Goal: Information Seeking & Learning: Learn about a topic

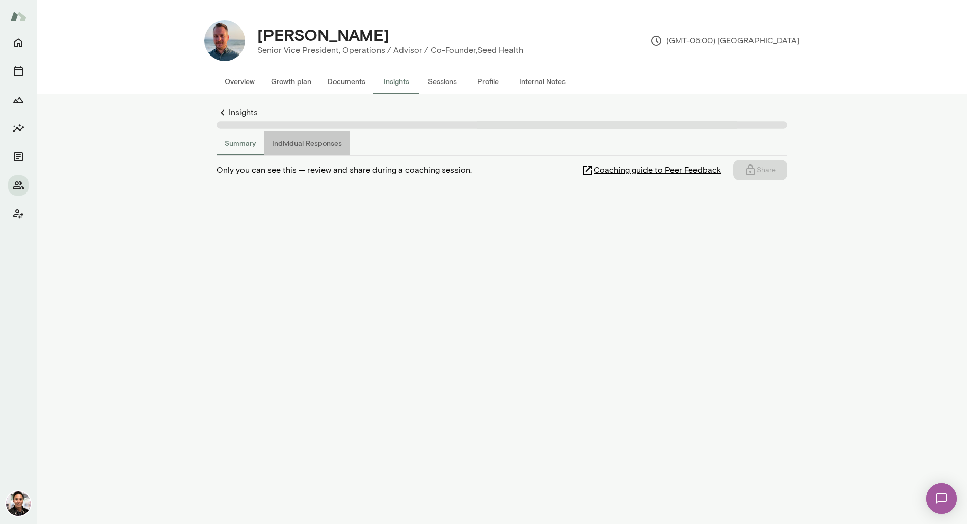
click at [319, 142] on button "Individual Responses" at bounding box center [307, 143] width 86 height 24
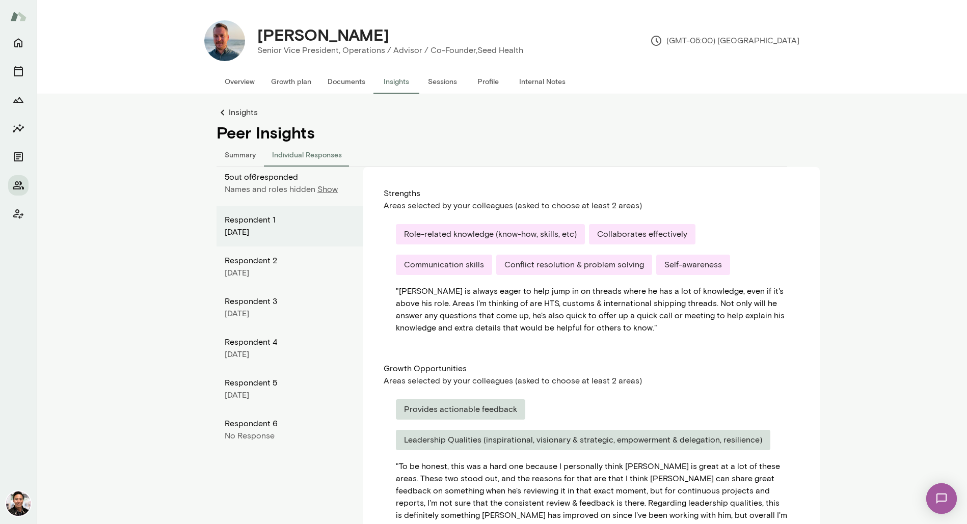
click at [322, 179] on p "5 out of 6 responded" at bounding box center [294, 177] width 139 height 12
click at [326, 190] on p "Show" at bounding box center [328, 189] width 20 height 12
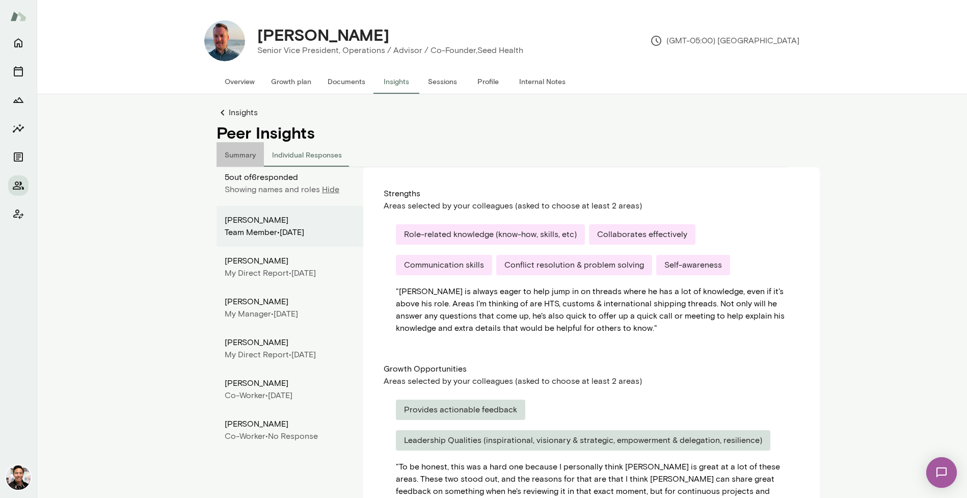
click at [245, 155] on button "Summary" at bounding box center [240, 154] width 47 height 24
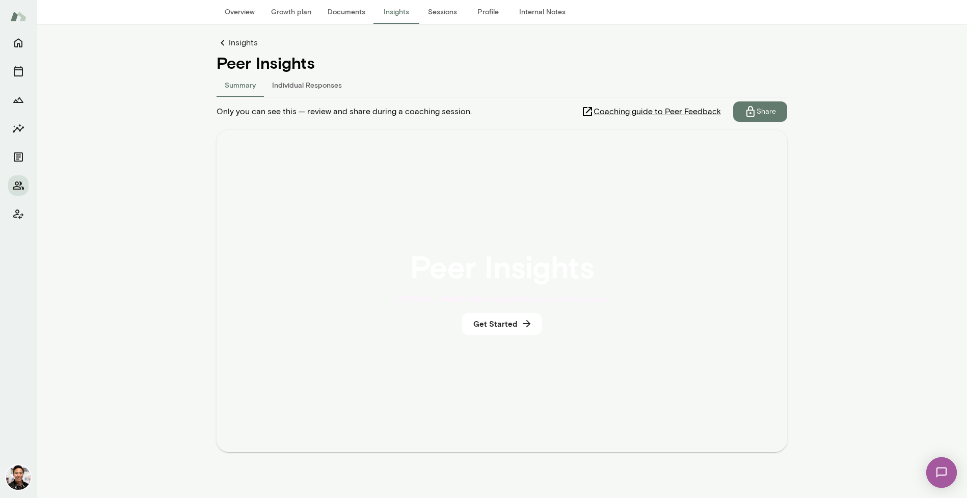
scroll to position [72, 0]
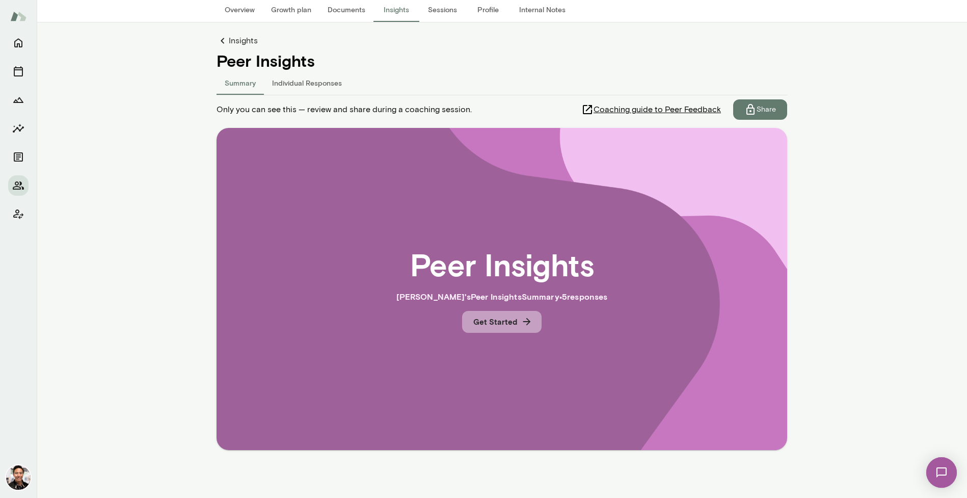
click at [525, 320] on icon "button" at bounding box center [526, 321] width 11 height 11
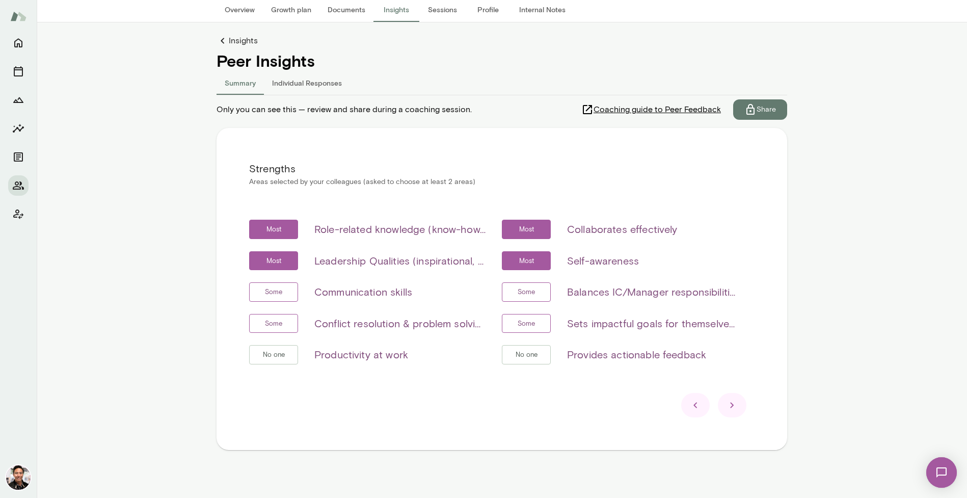
click at [734, 401] on icon at bounding box center [732, 405] width 12 height 12
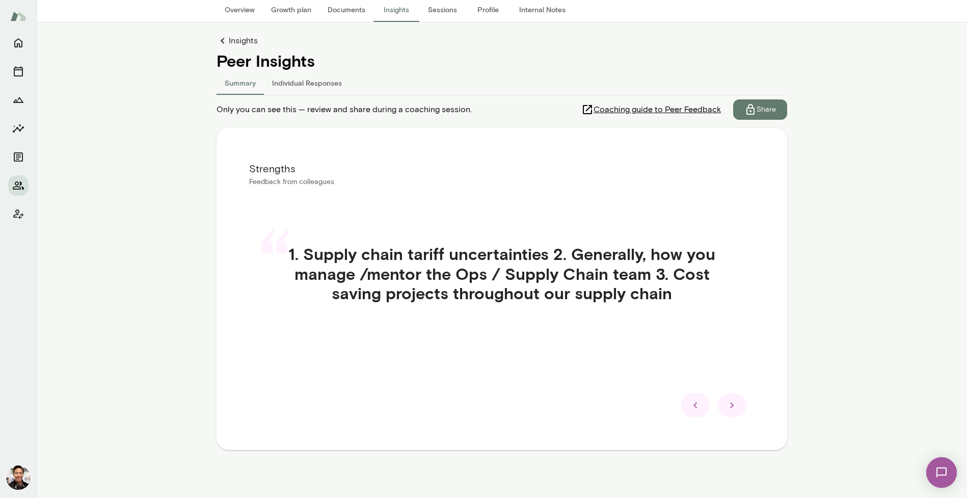
click at [734, 401] on icon at bounding box center [732, 405] width 12 height 12
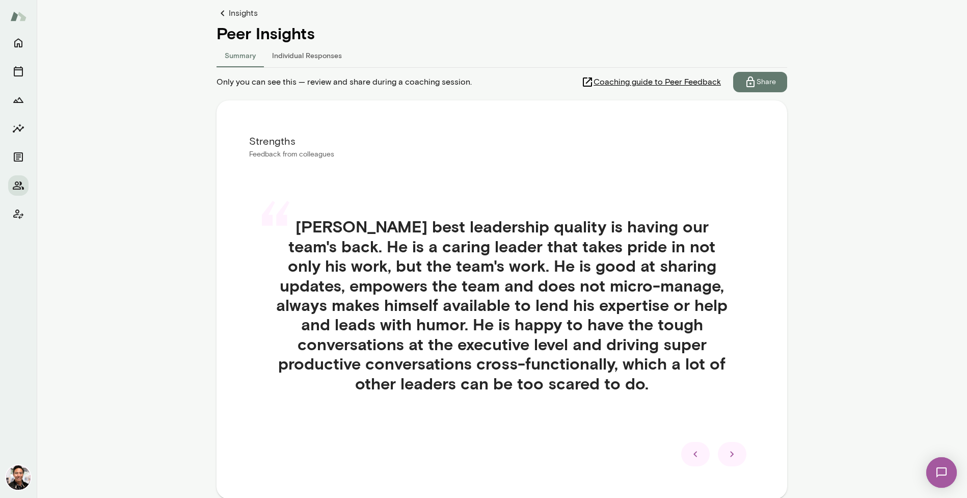
scroll to position [100, 0]
click at [732, 448] on icon at bounding box center [732, 453] width 12 height 12
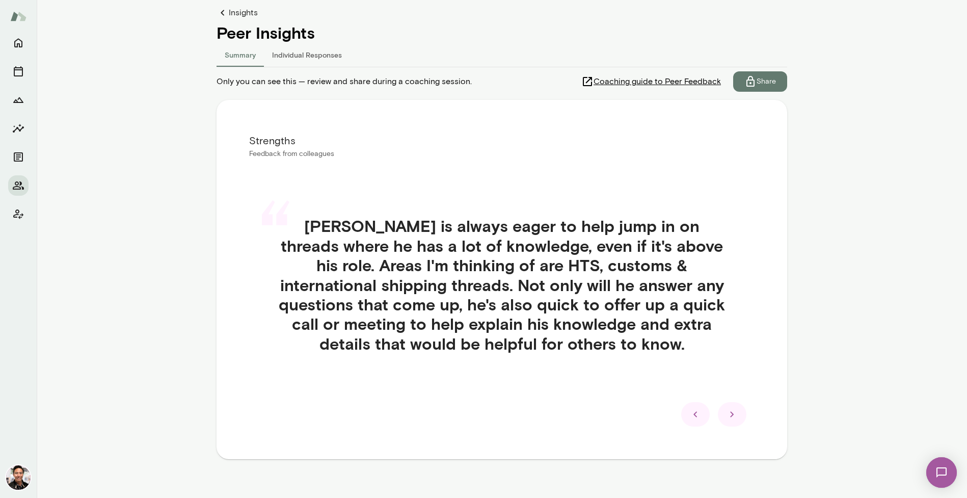
click at [732, 417] on icon at bounding box center [732, 414] width 12 height 12
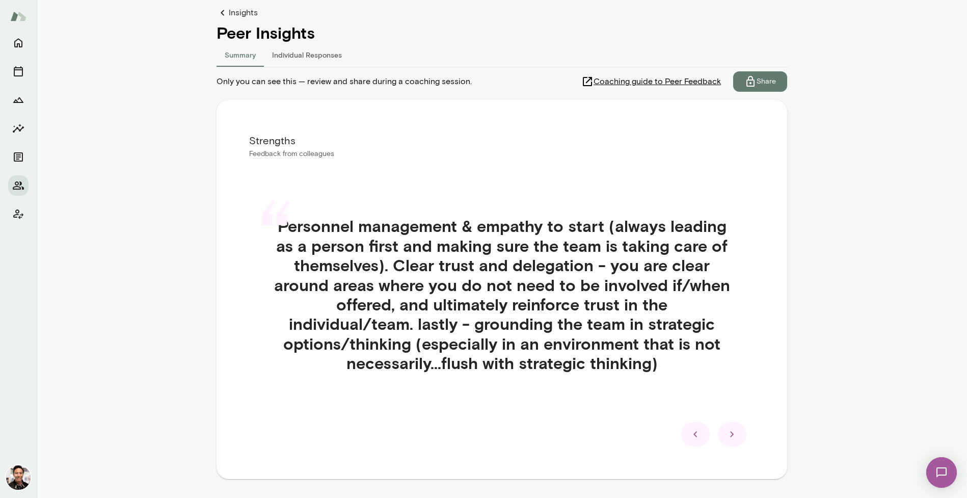
click at [734, 434] on icon at bounding box center [732, 434] width 12 height 12
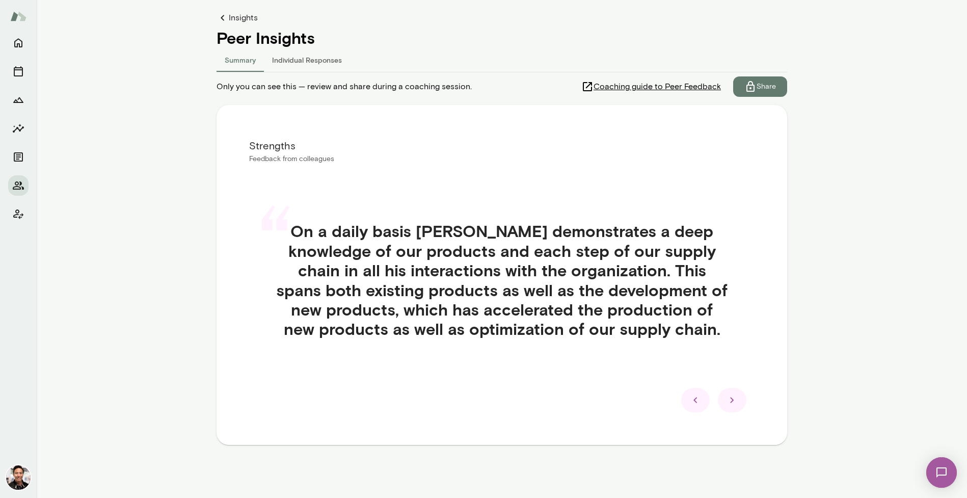
click at [729, 395] on icon at bounding box center [732, 400] width 12 height 12
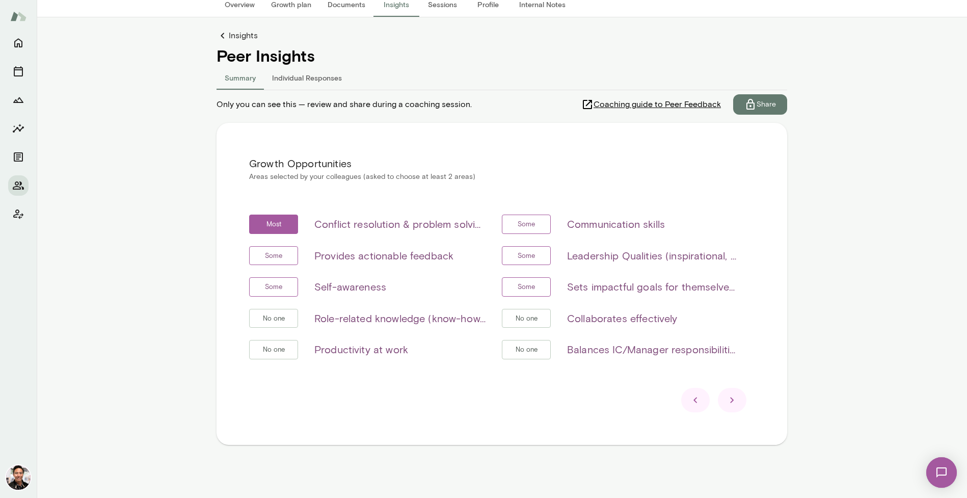
click at [734, 399] on icon at bounding box center [732, 400] width 12 height 12
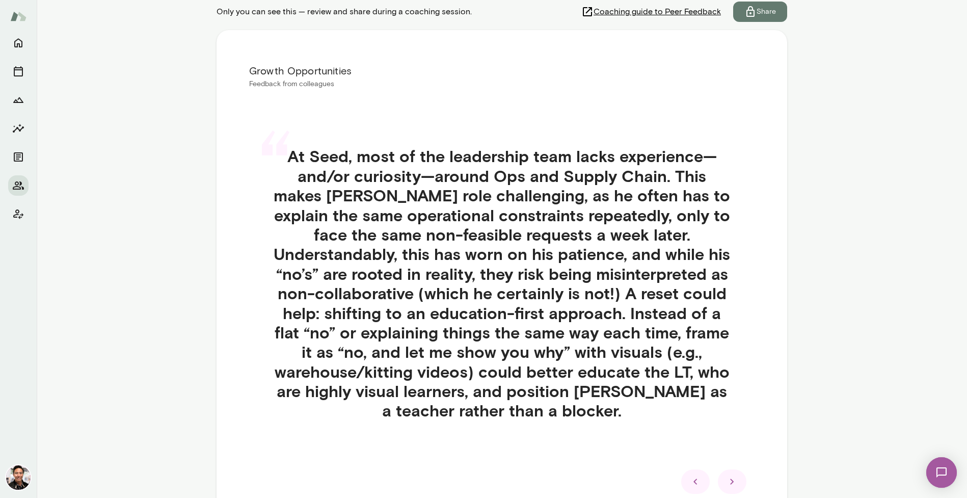
scroll to position [174, 0]
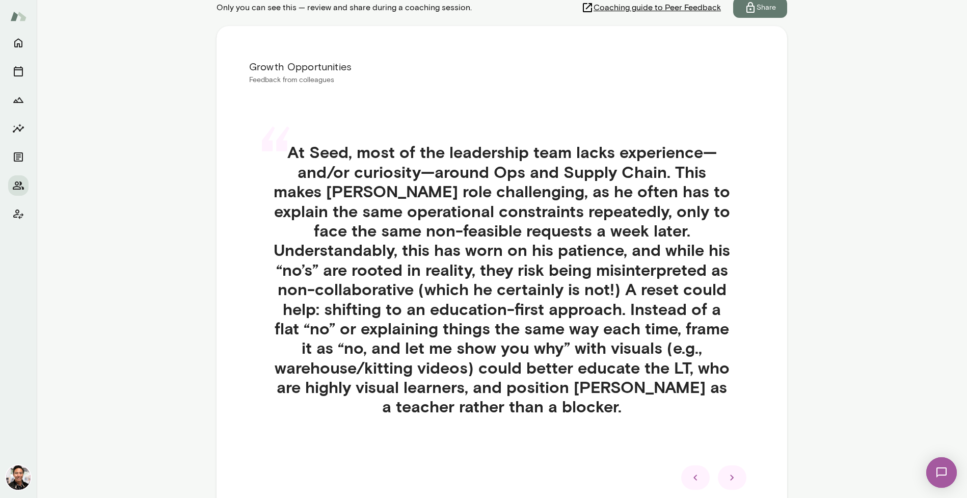
click at [732, 474] on icon at bounding box center [732, 477] width 12 height 12
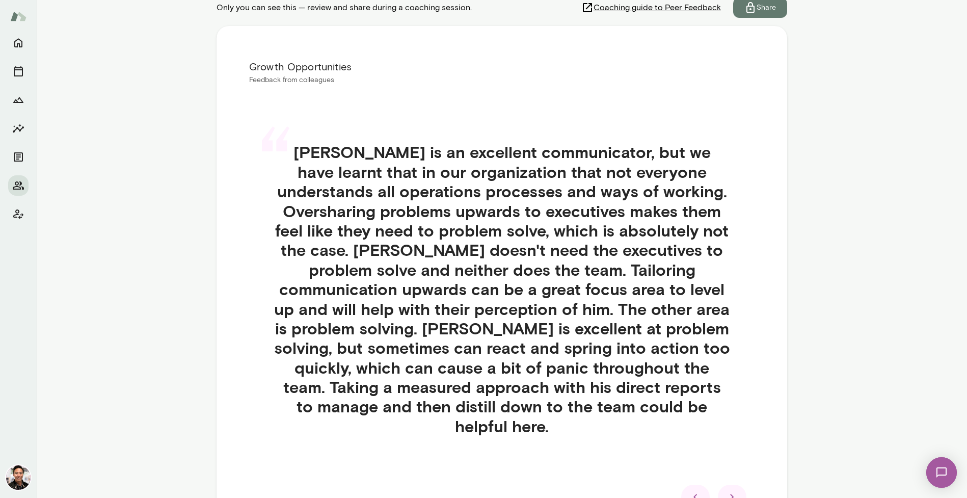
click at [731, 491] on icon at bounding box center [732, 497] width 12 height 12
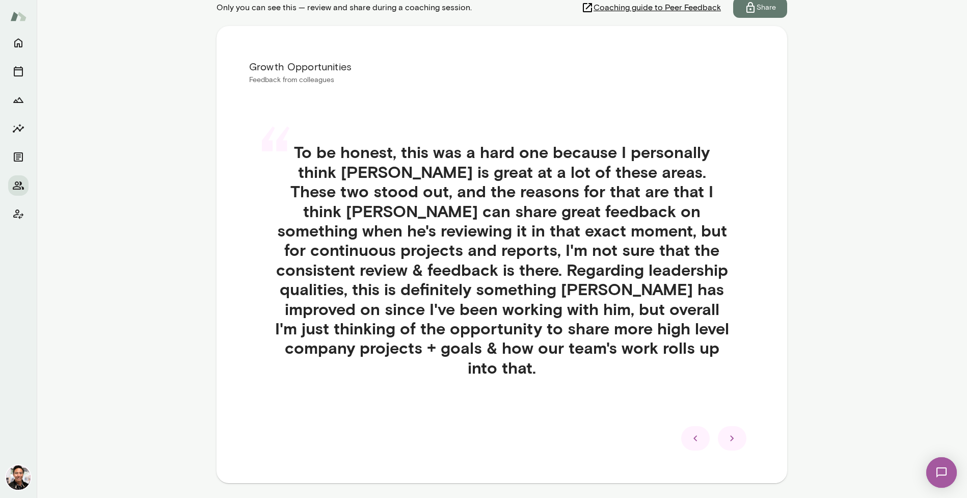
click at [736, 432] on icon at bounding box center [732, 438] width 12 height 12
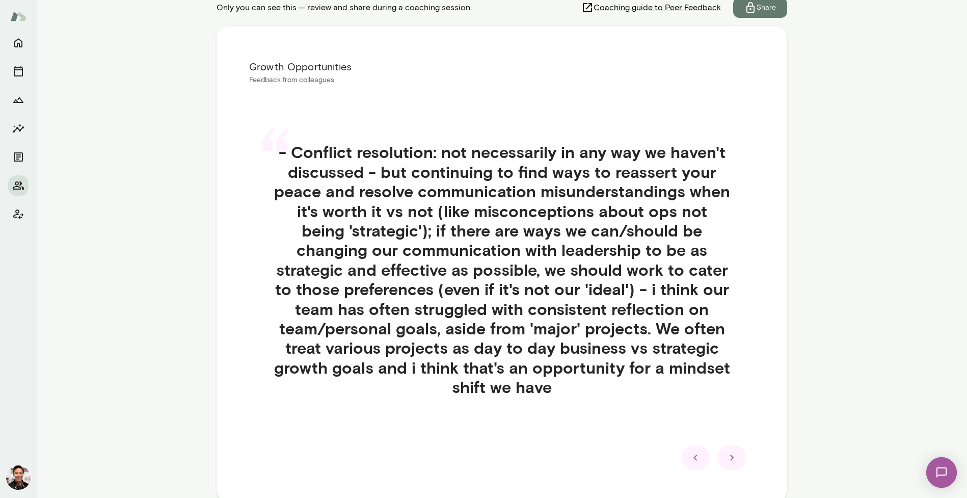
click at [727, 454] on icon at bounding box center [732, 458] width 12 height 12
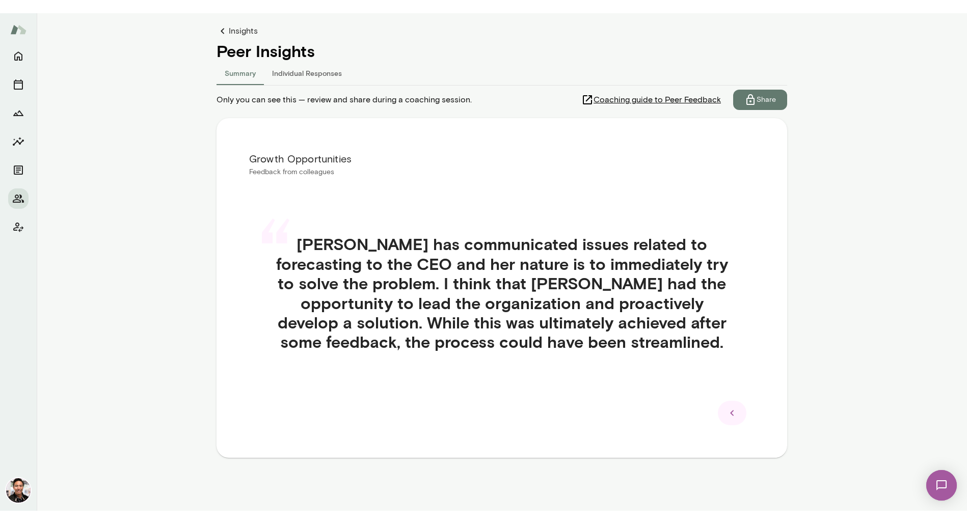
scroll to position [68, 0]
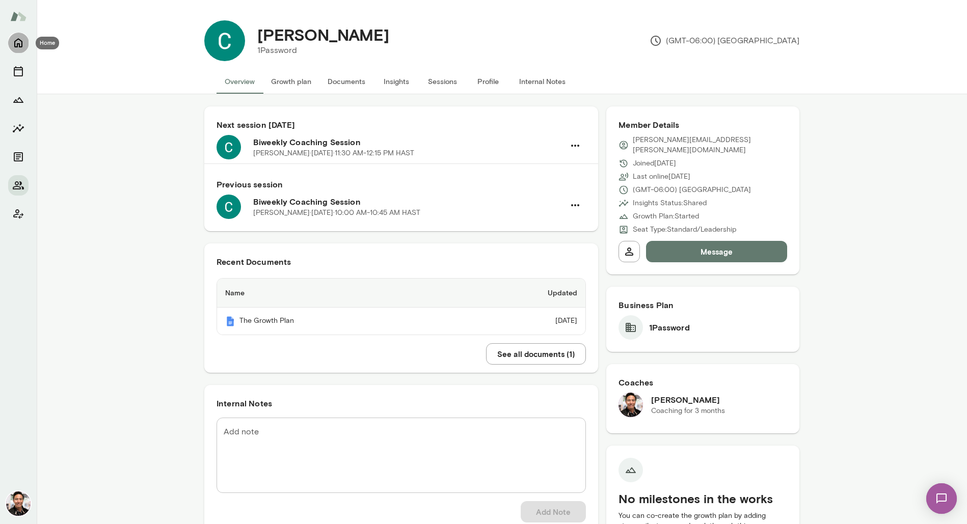
click at [18, 47] on icon "Home" at bounding box center [18, 43] width 12 height 12
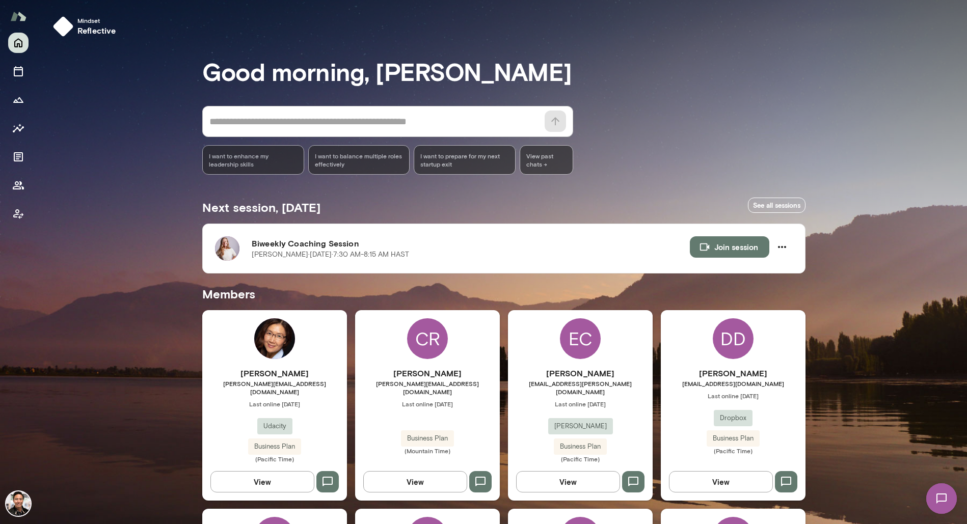
scroll to position [1065, 0]
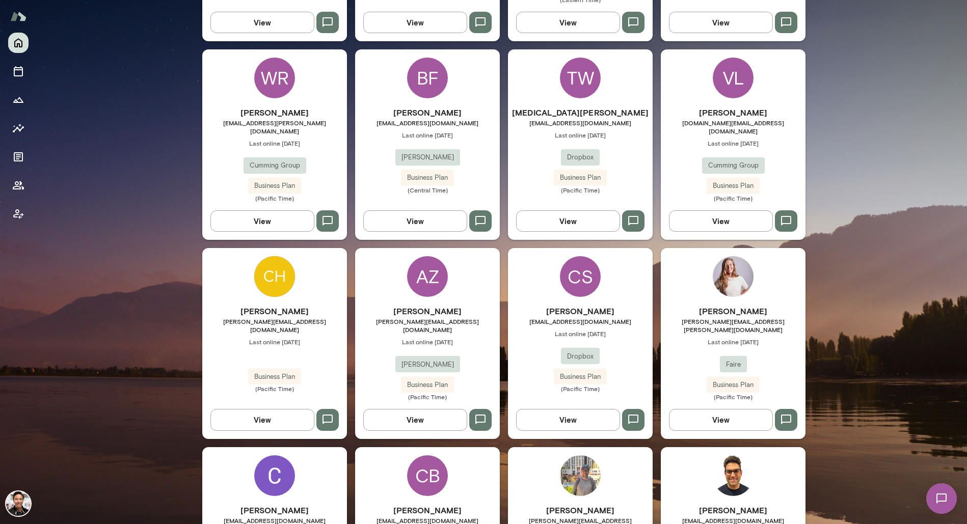
click at [733, 256] on img at bounding box center [733, 276] width 41 height 41
